Goal: Find specific page/section: Find specific page/section

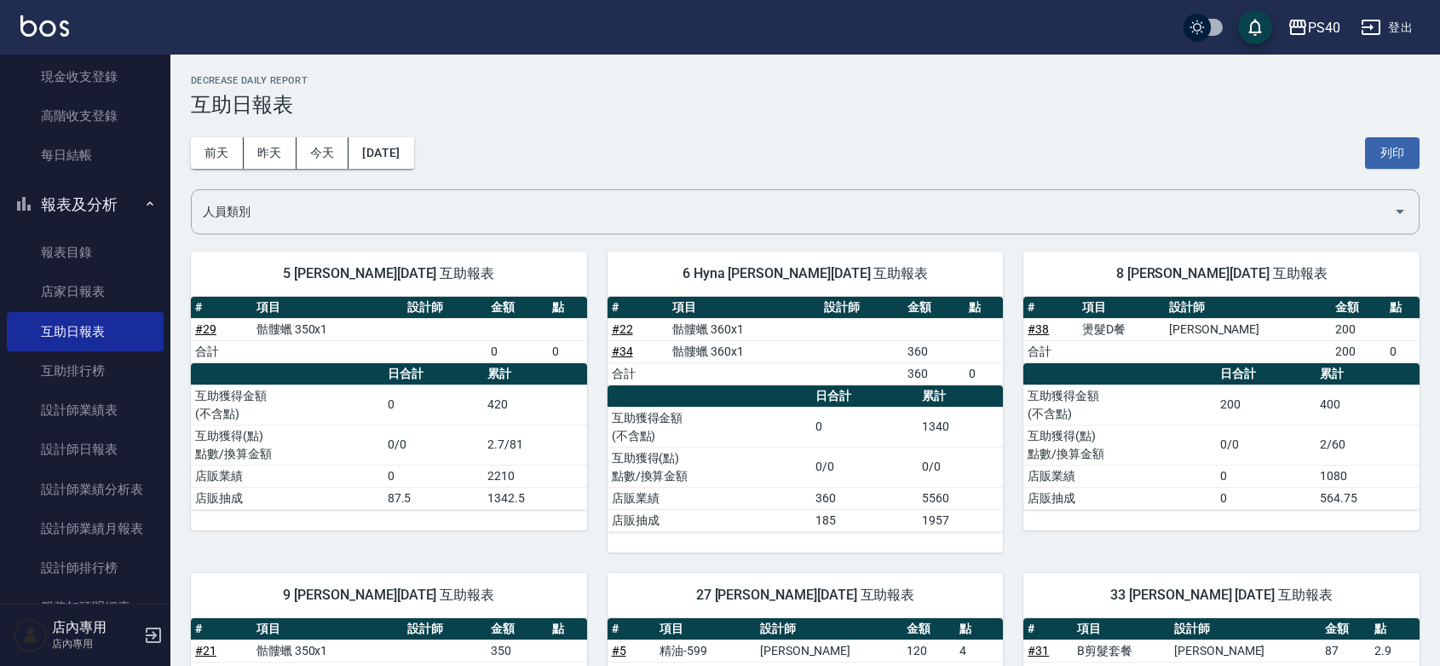
click at [972, 84] on h2 "Decrease Daily Report" at bounding box center [805, 80] width 1229 height 11
click at [938, 125] on div "[DATE] [DATE] [DATE] [DATE] 列印" at bounding box center [805, 153] width 1229 height 72
click at [905, 113] on h3 "互助日報表" at bounding box center [805, 105] width 1229 height 24
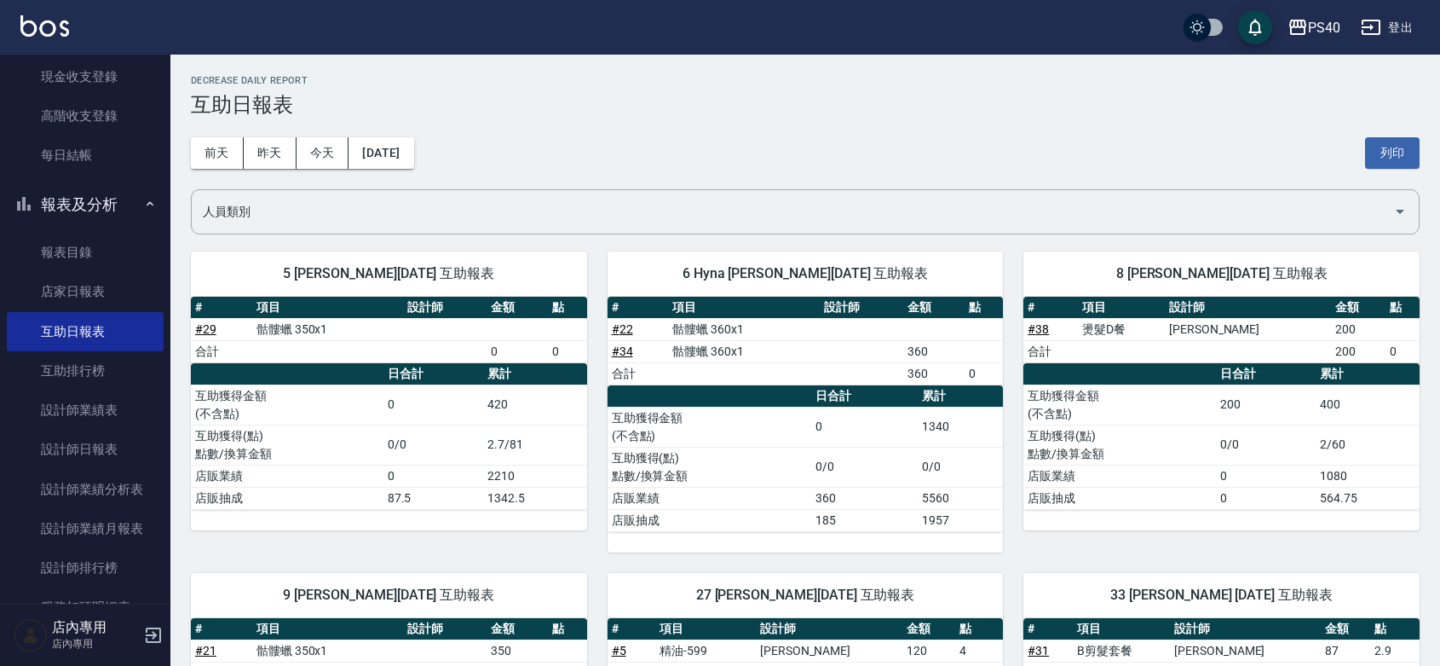
click at [905, 113] on h3 "互助日報表" at bounding box center [805, 105] width 1229 height 24
click at [936, 153] on div "[DATE] [DATE] [DATE] [DATE] 列印" at bounding box center [805, 153] width 1229 height 72
click at [130, 450] on link "設計師日報表" at bounding box center [85, 449] width 157 height 39
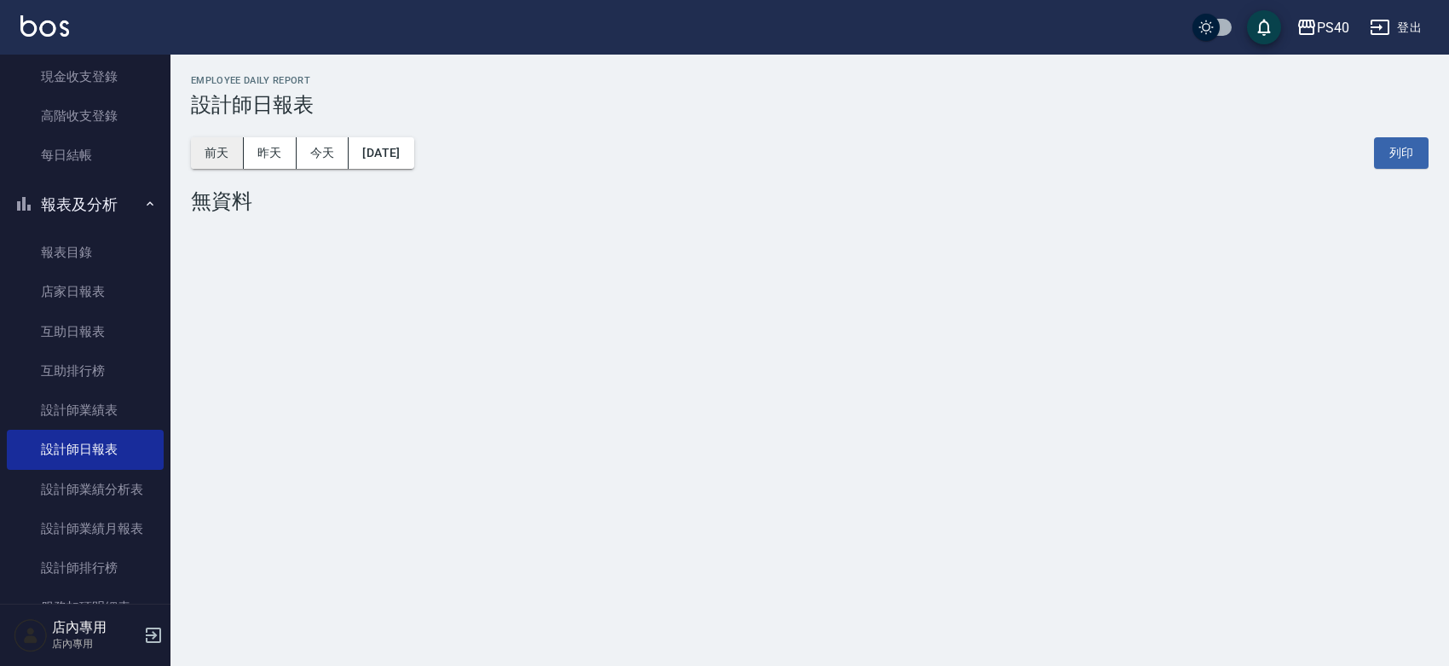
click at [237, 146] on button "前天" at bounding box center [217, 153] width 53 height 32
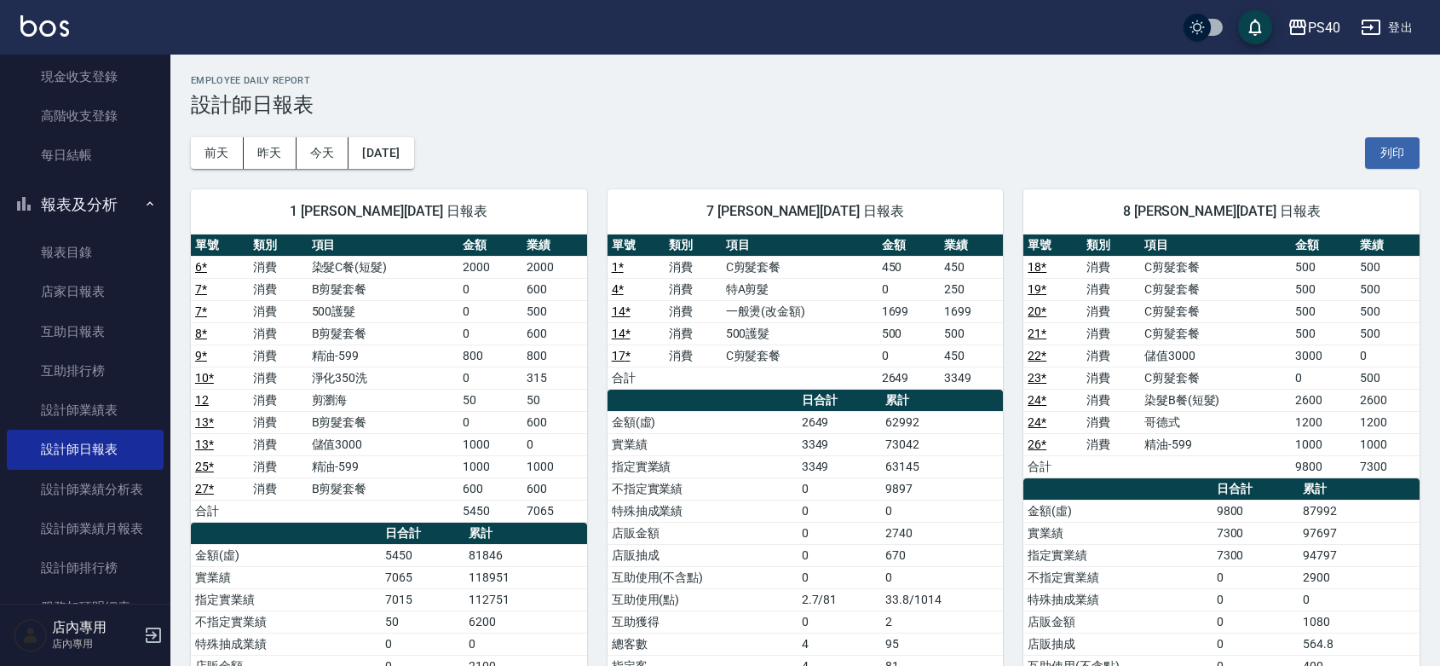
click at [989, 147] on div "[DATE] [DATE] [DATE] [DATE] 列印" at bounding box center [805, 153] width 1229 height 72
click at [14, 38] on div "PS40 登出" at bounding box center [720, 27] width 1440 height 55
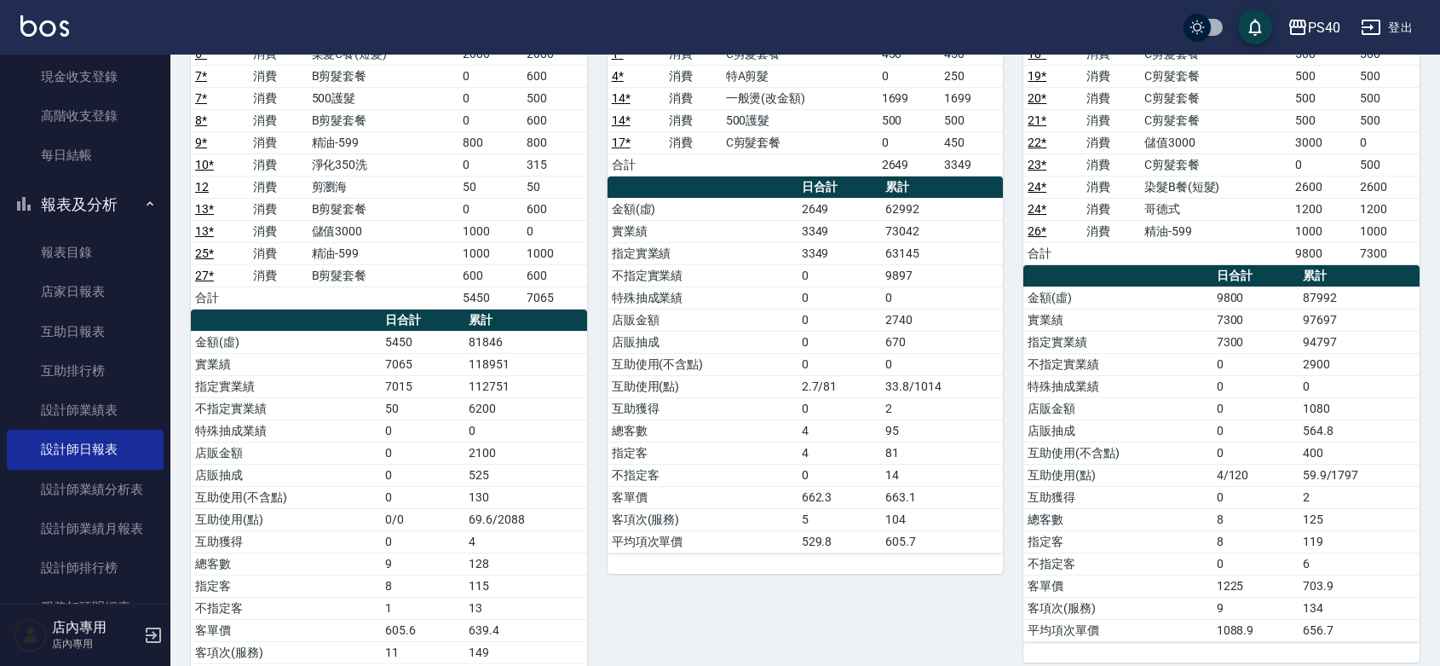
scroll to position [248, 0]
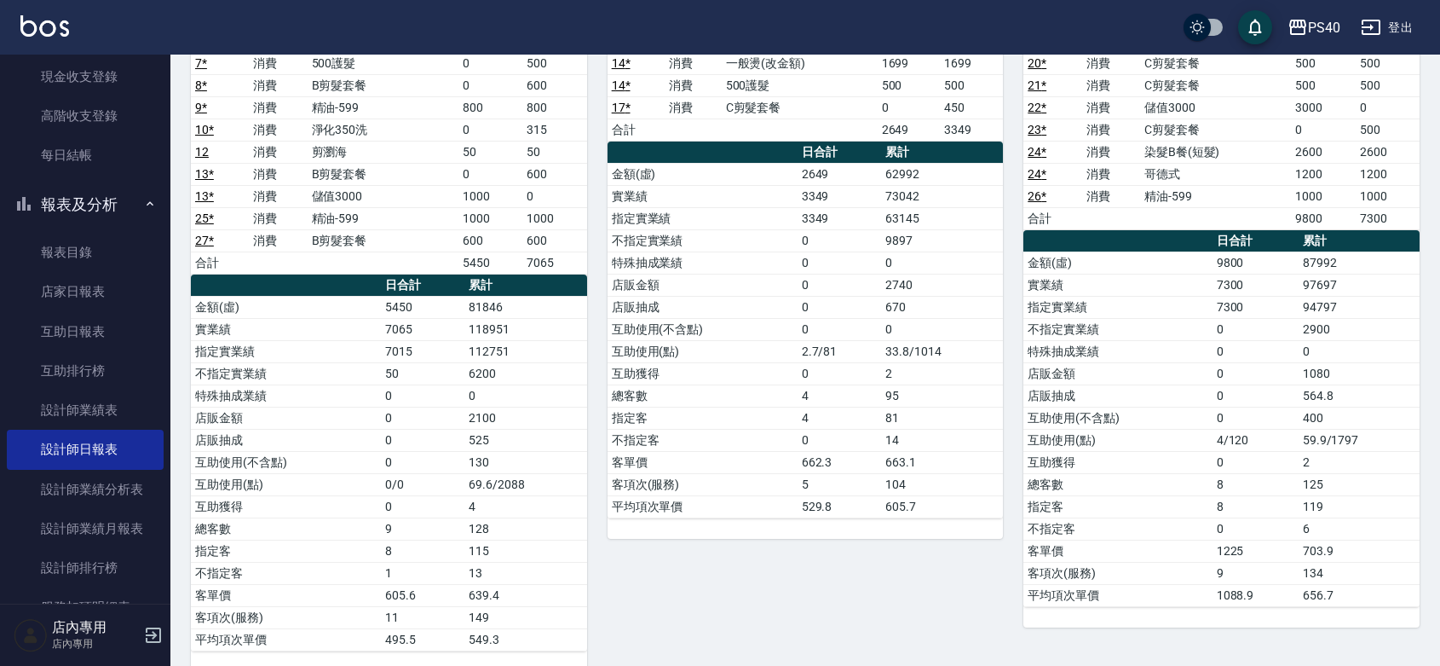
click at [39, 30] on img at bounding box center [44, 25] width 49 height 21
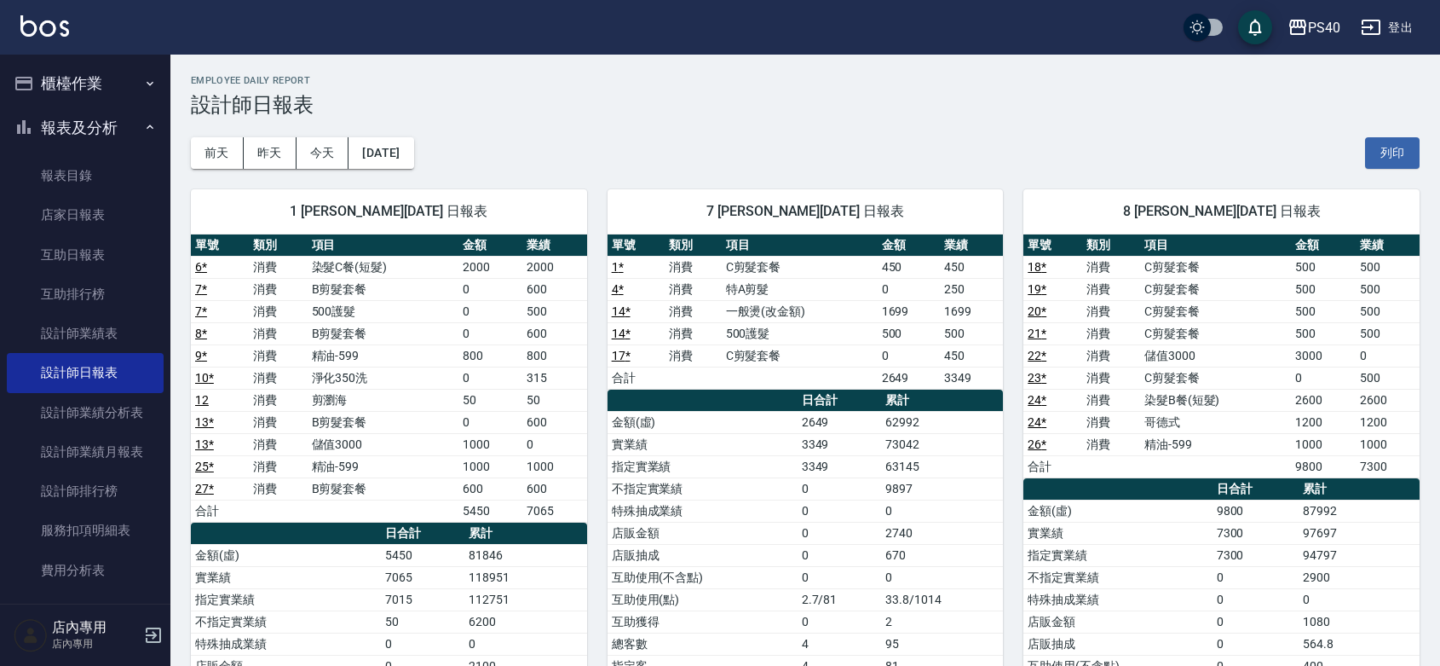
click at [45, 26] on img at bounding box center [44, 25] width 49 height 21
